Goal: Understand process/instructions: Learn how to perform a task or action

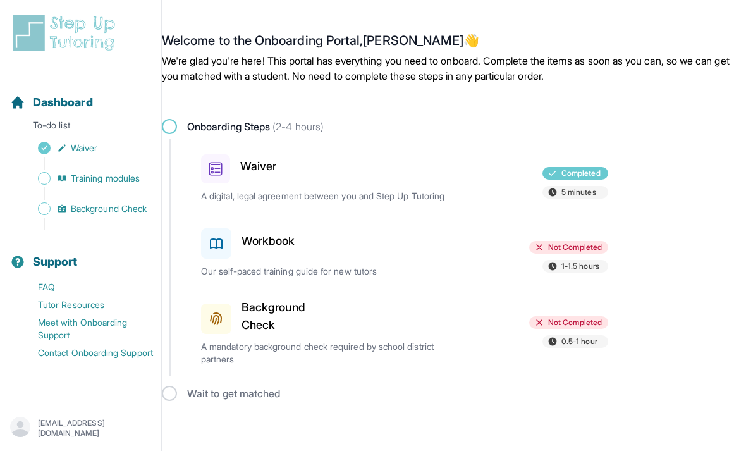
click at [393, 196] on p "A digital, legal agreement between you and Step Up Tutoring" at bounding box center [333, 196] width 264 height 13
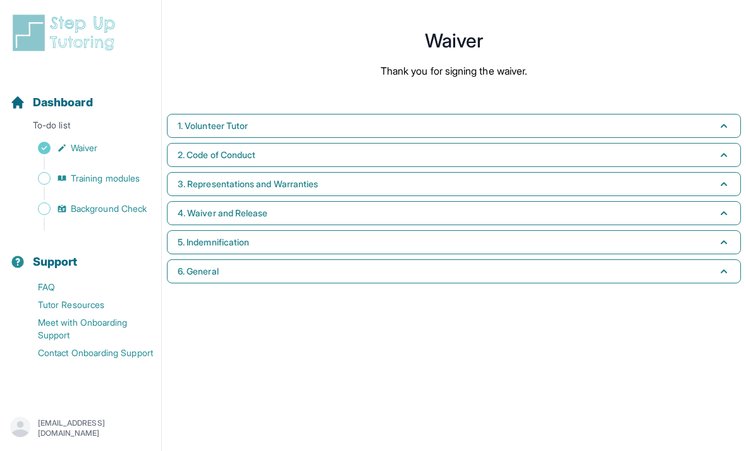
click at [96, 181] on span "Training modules" at bounding box center [105, 178] width 69 height 13
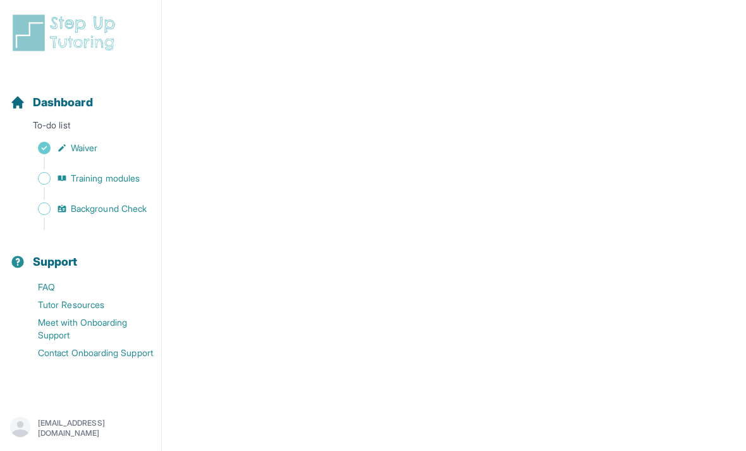
scroll to position [285, 0]
click at [135, 208] on span "Background Check" at bounding box center [109, 208] width 76 height 13
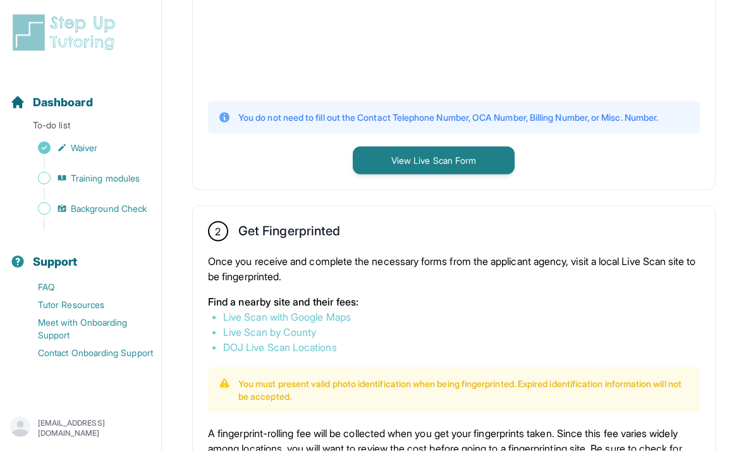
scroll to position [509, 0]
click at [348, 323] on link "Live Scan with Google Maps" at bounding box center [287, 316] width 128 height 13
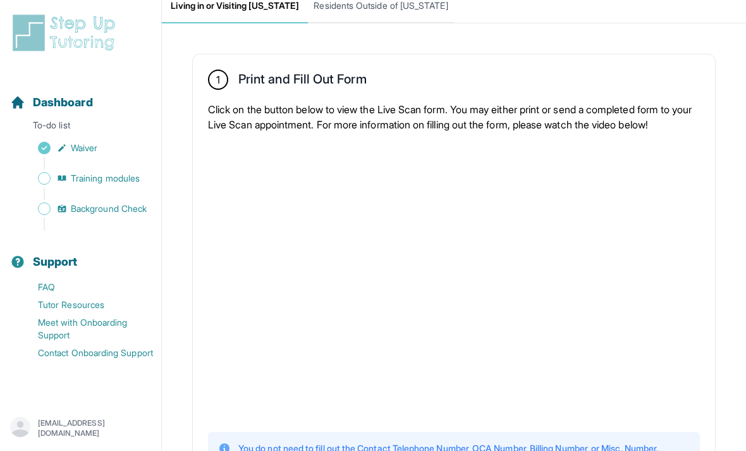
scroll to position [177, 0]
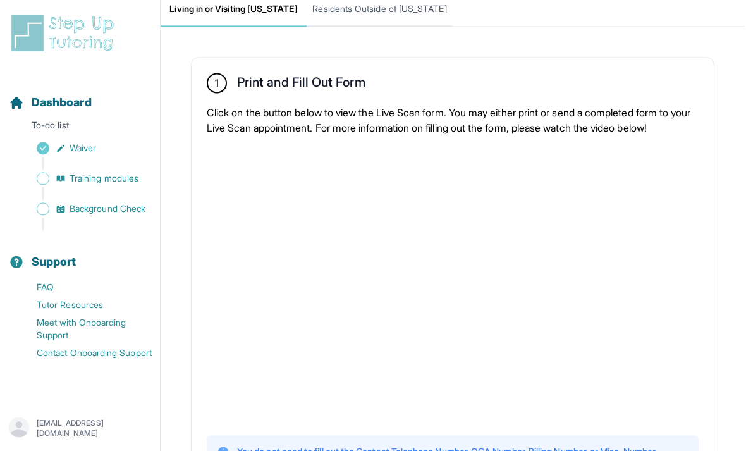
scroll to position [166, 0]
